Goal: Task Accomplishment & Management: Manage account settings

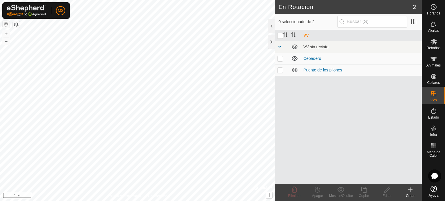
click at [102, 0] on html "M2 Horarios Alertas Rebaños Animales Collares VVs Estado Infra Mapa de Calor Ay…" at bounding box center [222, 100] width 445 height 201
click at [280, 58] on p-checkbox at bounding box center [280, 58] width 6 height 5
click at [293, 191] on icon at bounding box center [294, 190] width 7 height 7
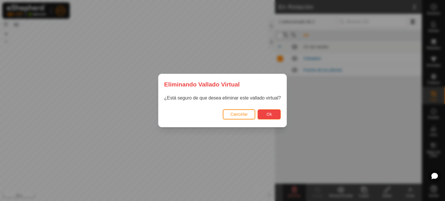
click at [272, 116] on button "Ok" at bounding box center [268, 114] width 23 height 10
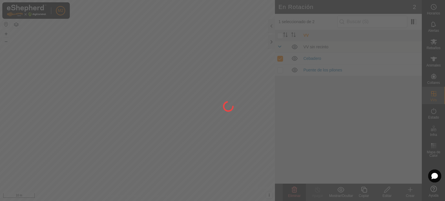
checkbox input "false"
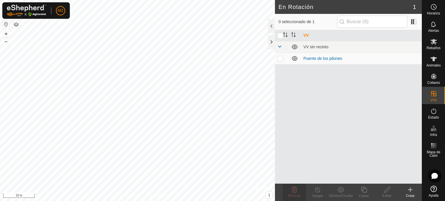
click at [408, 190] on icon at bounding box center [410, 190] width 7 height 7
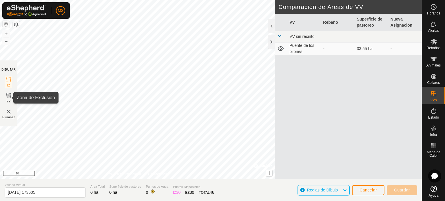
click at [9, 95] on icon at bounding box center [8, 95] width 3 height 3
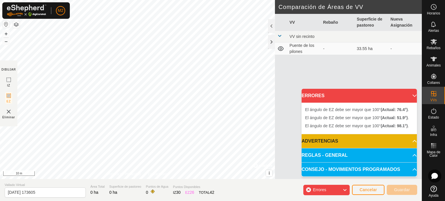
click at [10, 109] on img at bounding box center [8, 111] width 7 height 7
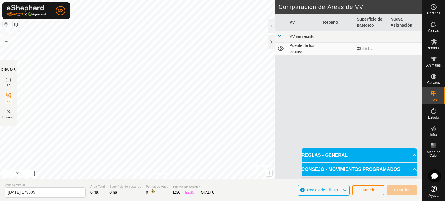
click at [412, 156] on p-accordion-header "REGLAS - GENERAL" at bounding box center [358, 156] width 115 height 14
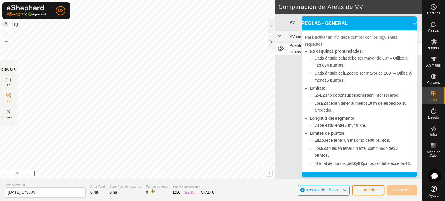
click at [432, 189] on icon at bounding box center [433, 189] width 6 height 6
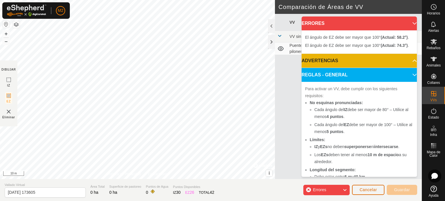
click at [359, 189] on span "Cancelar" at bounding box center [367, 190] width 17 height 5
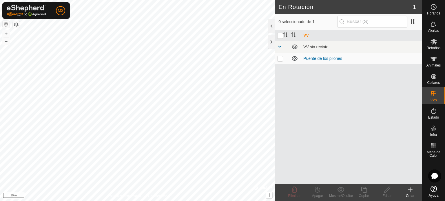
click at [409, 189] on icon at bounding box center [410, 190] width 7 height 7
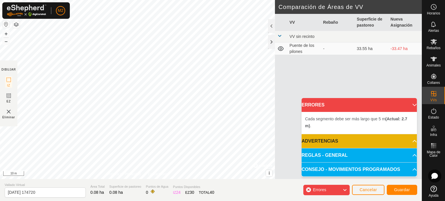
click at [409, 140] on p-accordion-header "ADVERTENCIAS" at bounding box center [358, 141] width 115 height 14
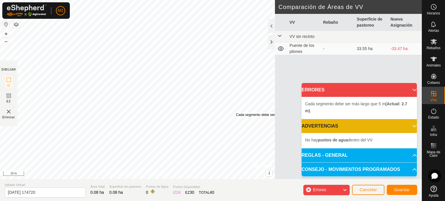
click at [236, 112] on div "Cada segmento debe ser más largo que 5 m (Actual: 2.7 m) ." at bounding box center [283, 114] width 94 height 5
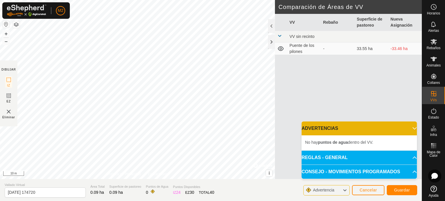
click at [10, 111] on img at bounding box center [8, 111] width 7 height 7
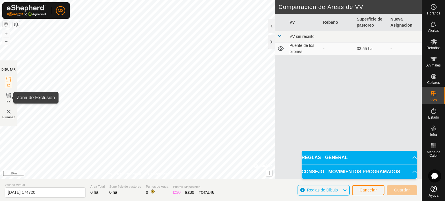
click at [9, 98] on rect at bounding box center [8, 96] width 5 height 5
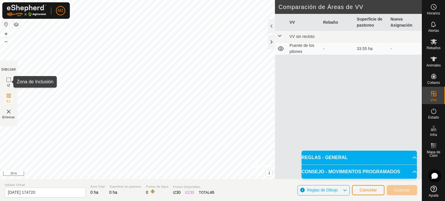
click at [9, 78] on rect at bounding box center [8, 80] width 5 height 5
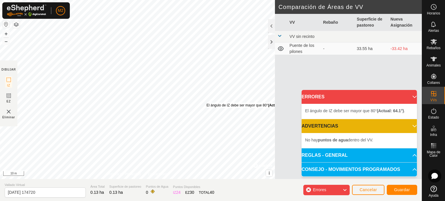
click at [206, 103] on div "El ángulo de IZ debe ser mayor que 80° (Actual: 64.1°) ." at bounding box center [249, 105] width 86 height 5
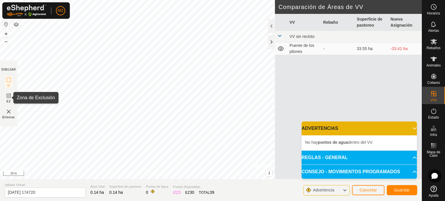
click at [11, 94] on rect at bounding box center [8, 96] width 5 height 5
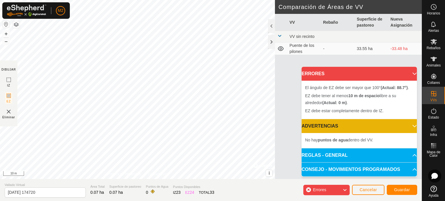
click at [163, 148] on div "El ángulo de EZ debe ser mayor que 100° (Actual: 88.7°) . + – ⇧ i © Mapbox , © …" at bounding box center [137, 89] width 275 height 179
click at [9, 112] on img at bounding box center [8, 111] width 7 height 7
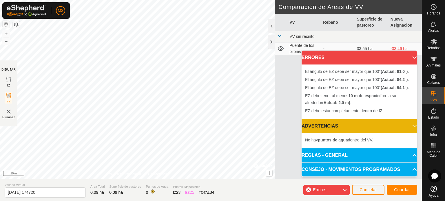
click at [11, 109] on img at bounding box center [8, 111] width 7 height 7
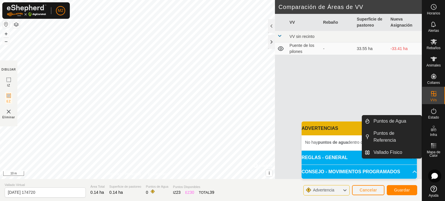
click at [433, 127] on icon at bounding box center [433, 128] width 7 height 7
click at [407, 120] on link "Puntos de Agua" at bounding box center [396, 122] width 52 height 12
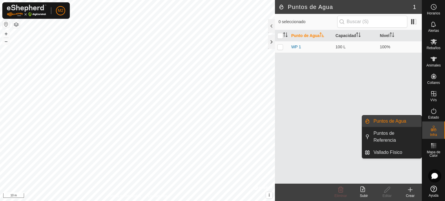
click at [395, 123] on link "Puntos de Agua" at bounding box center [396, 122] width 52 height 12
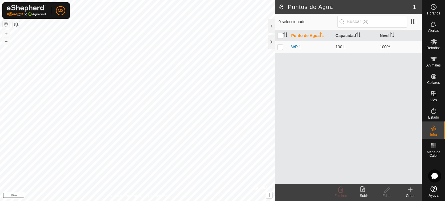
click at [280, 47] on p-checkbox at bounding box center [280, 47] width 6 height 5
checkbox input "true"
click at [339, 188] on icon at bounding box center [341, 190] width 6 height 6
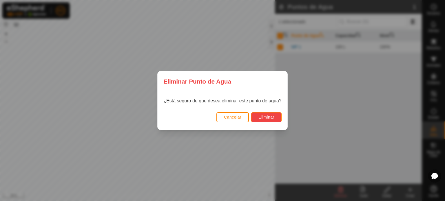
click at [270, 118] on span "Eliminar" at bounding box center [266, 117] width 16 height 5
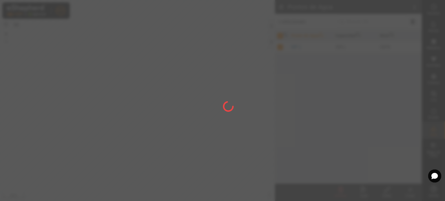
checkbox input "false"
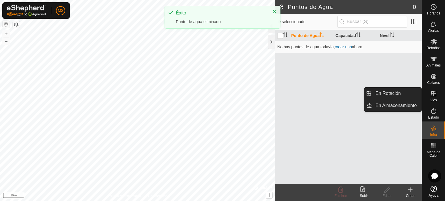
click at [433, 95] on icon at bounding box center [433, 93] width 5 height 5
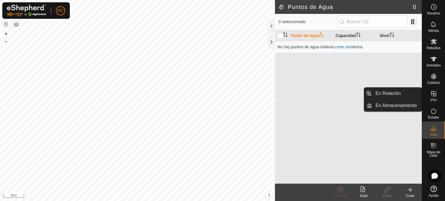
click at [433, 95] on icon at bounding box center [433, 93] width 5 height 5
click at [434, 99] on span "VVs" at bounding box center [433, 99] width 6 height 3
click at [409, 95] on link "En Rotación" at bounding box center [397, 94] width 50 height 12
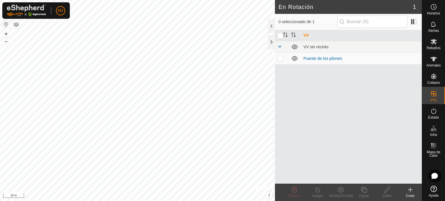
click at [411, 193] on icon at bounding box center [410, 190] width 7 height 7
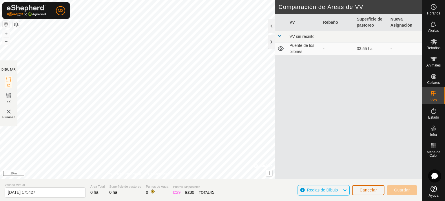
click at [362, 186] on button "Cancelar" at bounding box center [368, 190] width 32 height 10
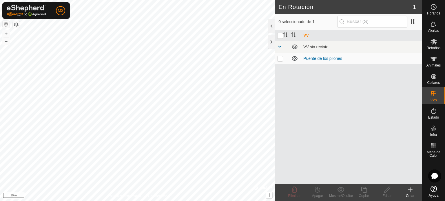
click at [409, 191] on icon at bounding box center [410, 190] width 7 height 7
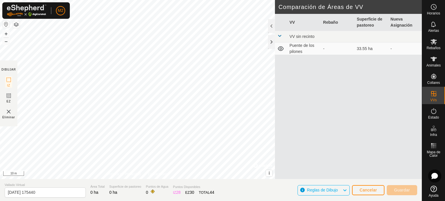
click at [9, 113] on img at bounding box center [8, 111] width 7 height 7
click at [366, 187] on button "Cancelar" at bounding box center [368, 190] width 32 height 10
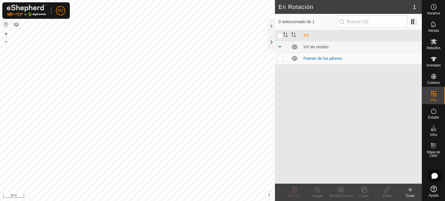
click at [410, 191] on icon at bounding box center [410, 190] width 0 height 4
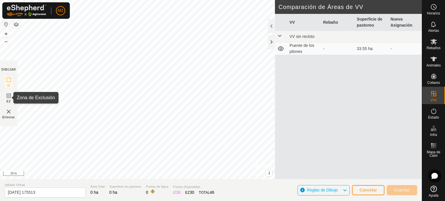
click at [9, 95] on icon at bounding box center [8, 95] width 7 height 7
click at [8, 95] on icon at bounding box center [8, 95] width 3 height 3
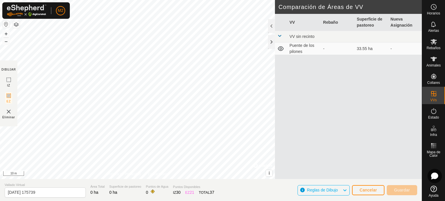
drag, startPoint x: 433, startPoint y: 172, endPoint x: 436, endPoint y: 174, distance: 3.3
click at [436, 174] on icon at bounding box center [434, 176] width 7 height 7
click at [431, 174] on div at bounding box center [434, 176] width 14 height 14
click at [431, 174] on icon at bounding box center [434, 176] width 7 height 7
click at [9, 113] on img at bounding box center [8, 111] width 7 height 7
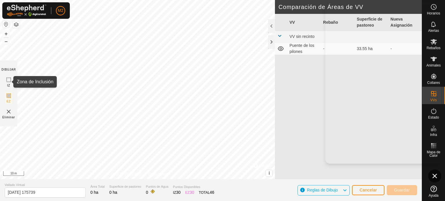
click at [8, 82] on icon at bounding box center [8, 79] width 7 height 7
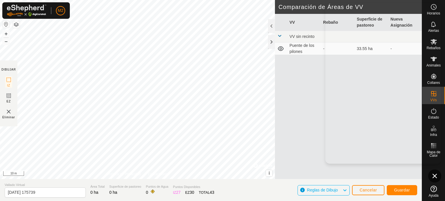
click at [10, 112] on img at bounding box center [8, 111] width 7 height 7
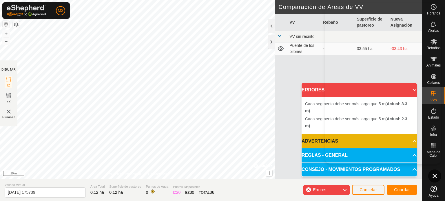
click at [10, 109] on img at bounding box center [8, 111] width 7 height 7
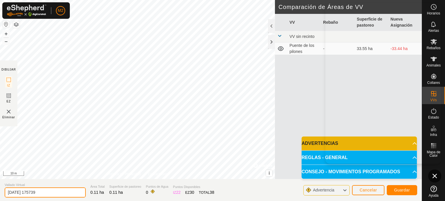
click at [51, 192] on input "2025-08-14 175739" at bounding box center [45, 193] width 81 height 10
type input "2"
type input "Cebadero"
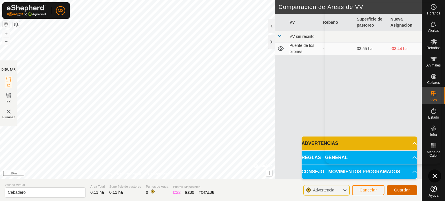
click at [401, 188] on span "Guardar" at bounding box center [402, 190] width 16 height 5
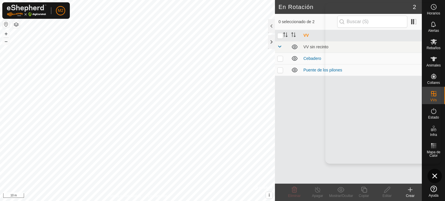
click at [435, 171] on div at bounding box center [434, 176] width 14 height 14
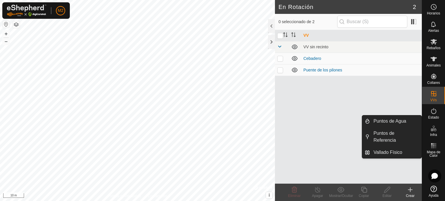
click at [433, 127] on icon at bounding box center [433, 128] width 7 height 7
click at [403, 123] on link "Puntos de Agua" at bounding box center [396, 122] width 52 height 12
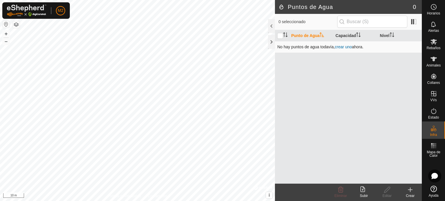
click at [344, 47] on link "crear uno" at bounding box center [343, 47] width 17 height 5
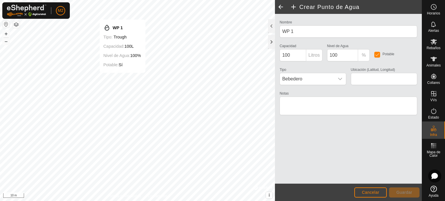
type input "40.095830, -4.634717"
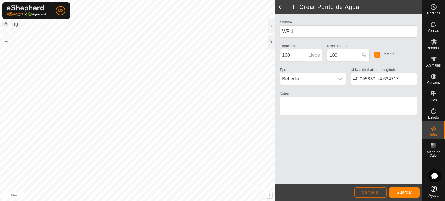
click at [372, 189] on button "Cancelar" at bounding box center [370, 193] width 32 height 10
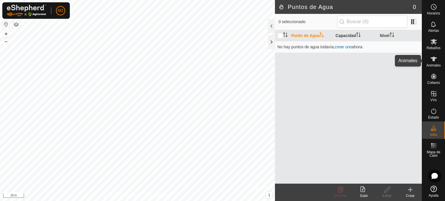
click at [431, 57] on icon at bounding box center [433, 59] width 7 height 7
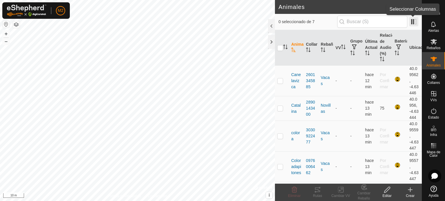
click at [409, 24] on span at bounding box center [413, 21] width 9 height 9
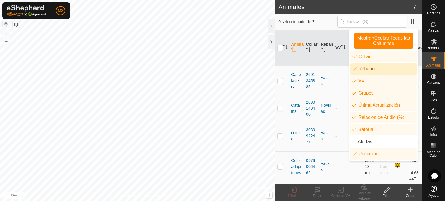
click at [371, 67] on li "Rebaño" at bounding box center [383, 69] width 67 height 12
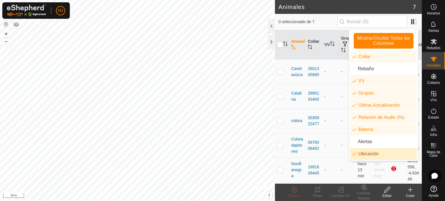
click at [374, 150] on li "Ubicación" at bounding box center [383, 154] width 67 height 12
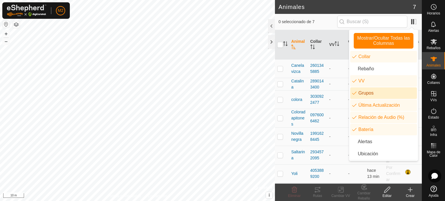
click at [373, 96] on li "Grupos" at bounding box center [383, 93] width 67 height 12
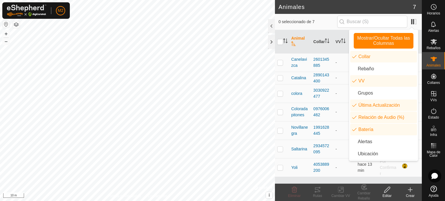
click at [329, 27] on div "0 seleccionado de 7" at bounding box center [348, 22] width 140 height 12
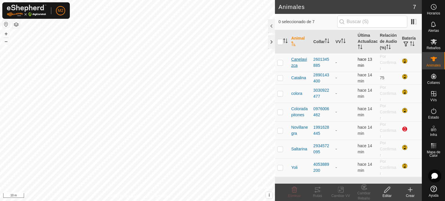
click at [301, 59] on span "Canelavizca" at bounding box center [299, 62] width 17 height 12
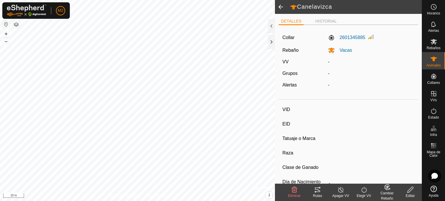
type input "Canelavizca"
type input "-"
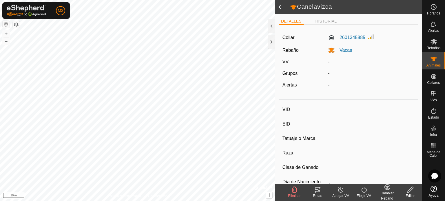
type input "0 kg"
type input "-"
click at [411, 193] on icon at bounding box center [410, 190] width 7 height 7
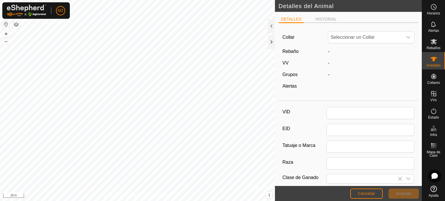
type input "Canelavizca"
type input "0"
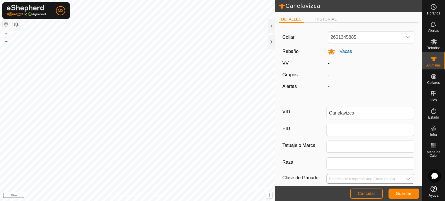
click at [406, 178] on icon "dropdown trigger" at bounding box center [408, 179] width 5 height 5
click at [394, 159] on input "text" at bounding box center [369, 162] width 78 height 12
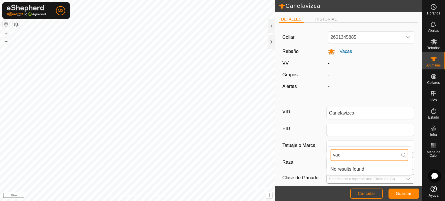
type input "vaca"
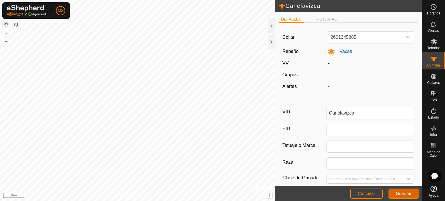
click at [399, 195] on span "Guardar" at bounding box center [404, 193] width 16 height 5
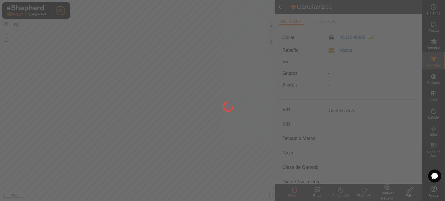
type input "-"
type input "0 kg"
type input "-"
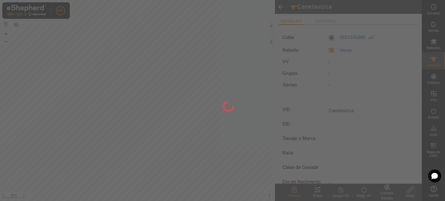
type input "-"
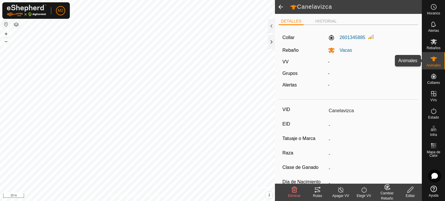
click at [439, 57] on div "Animales" at bounding box center [433, 60] width 23 height 17
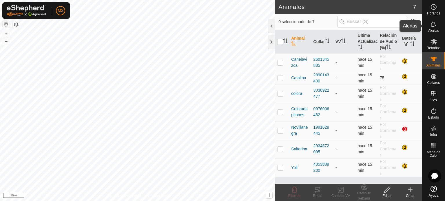
click at [434, 30] on span "Alertas" at bounding box center [433, 30] width 11 height 3
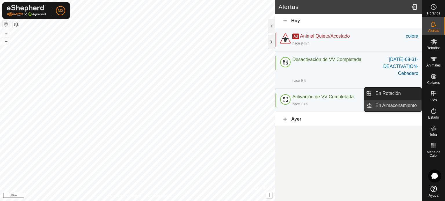
click at [412, 102] on link "En Almacenamiento" at bounding box center [397, 106] width 50 height 12
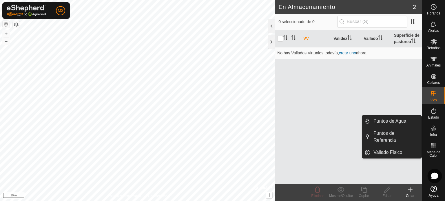
click at [432, 174] on icon at bounding box center [434, 176] width 7 height 7
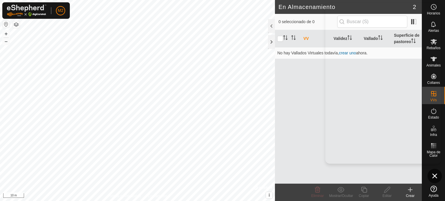
click at [431, 174] on div at bounding box center [434, 176] width 14 height 14
click at [354, 51] on link "crear uno" at bounding box center [347, 53] width 17 height 5
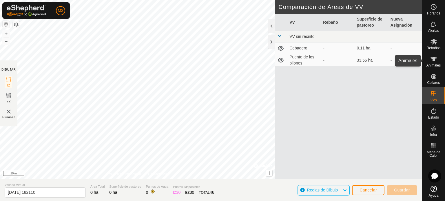
click at [434, 58] on icon at bounding box center [433, 59] width 6 height 5
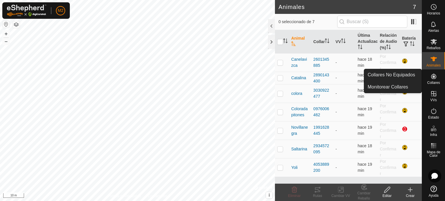
click at [434, 77] on icon at bounding box center [433, 76] width 5 height 5
click at [407, 83] on link "Monitorear Collares" at bounding box center [392, 87] width 57 height 12
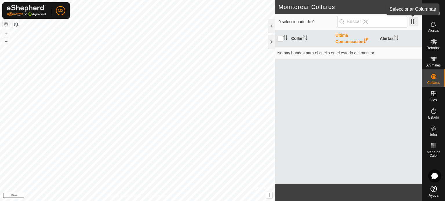
click at [412, 25] on span at bounding box center [413, 21] width 9 height 9
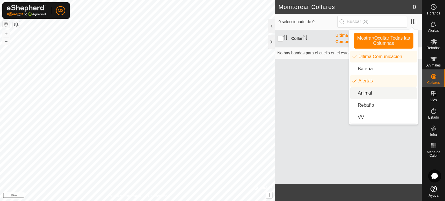
click at [370, 88] on li "Animal" at bounding box center [383, 93] width 67 height 12
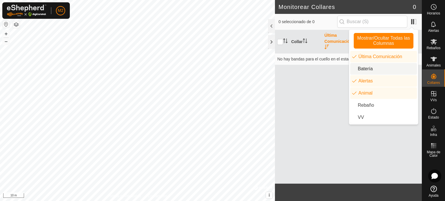
click at [368, 69] on li "Batería" at bounding box center [383, 69] width 67 height 12
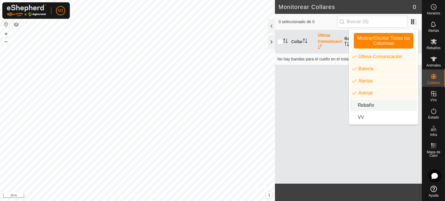
click at [371, 103] on li "Rebaño" at bounding box center [383, 106] width 67 height 12
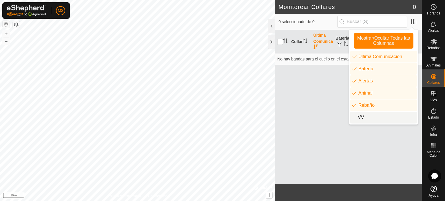
click at [369, 114] on li "VV" at bounding box center [383, 118] width 67 height 12
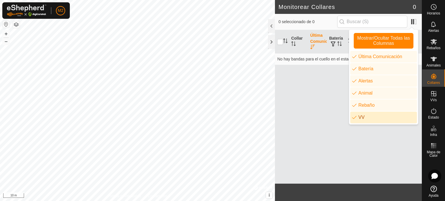
click at [328, 107] on div "Collar Última Comunicación Batería Alertas Animal Rebaño VV No hay bandas para …" at bounding box center [348, 107] width 147 height 154
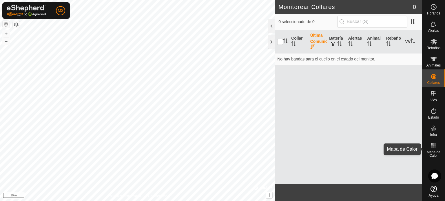
click at [434, 149] on icon at bounding box center [433, 145] width 7 height 7
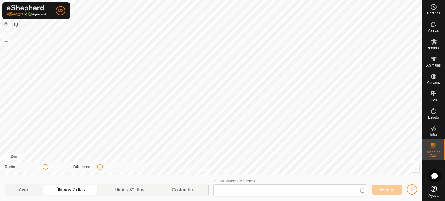
type input "07 Aug, 2025 - 13 Aug, 2025"
click at [389, 188] on span "Generar" at bounding box center [387, 189] width 16 height 5
click at [408, 188] on button "button" at bounding box center [412, 189] width 10 height 10
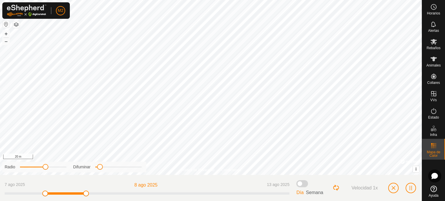
click at [306, 184] on span at bounding box center [302, 183] width 12 height 7
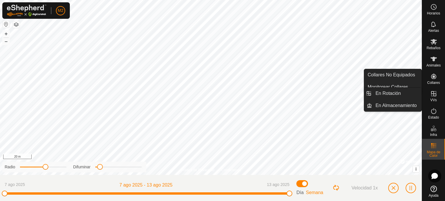
click at [433, 93] on icon at bounding box center [433, 93] width 5 height 5
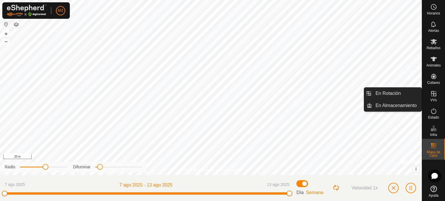
click at [433, 93] on icon at bounding box center [433, 93] width 5 height 5
click at [404, 94] on link "En Rotación" at bounding box center [397, 94] width 50 height 12
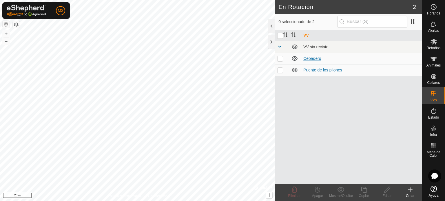
click at [312, 56] on link "Cebadero" at bounding box center [312, 58] width 18 height 5
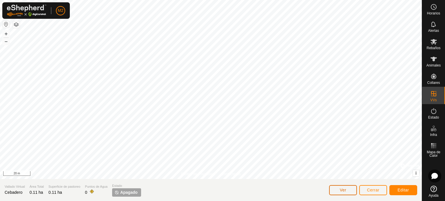
click at [341, 189] on span "Ver" at bounding box center [343, 190] width 7 height 5
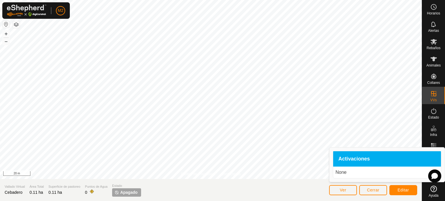
click at [349, 156] on div "Activaciones" at bounding box center [387, 159] width 108 height 16
